Goal: Navigation & Orientation: Go to known website

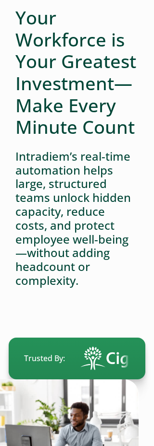
scroll to position [89, 0]
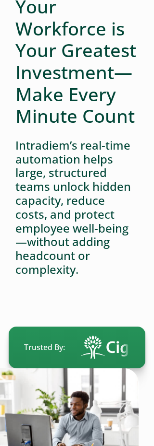
scroll to position [92, 0]
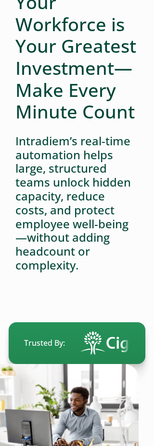
scroll to position [92, 0]
